Goal: Task Accomplishment & Management: Use online tool/utility

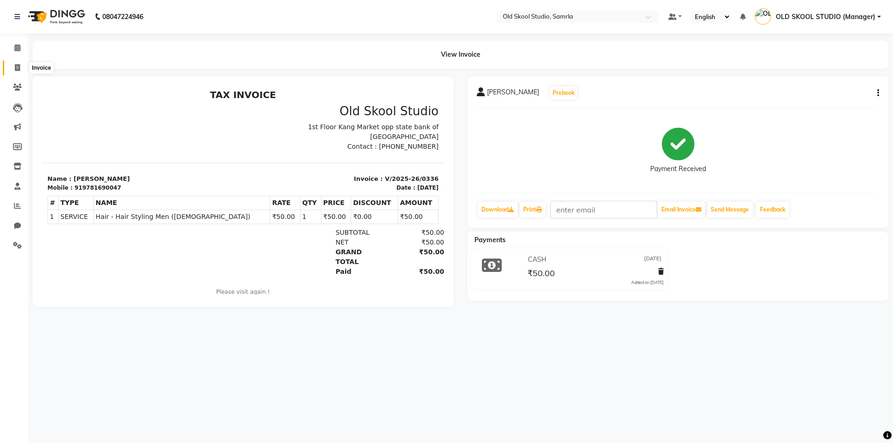
click at [20, 71] on span at bounding box center [17, 68] width 16 height 11
select select "8041"
select select "service"
